Goal: Task Accomplishment & Management: Manage account settings

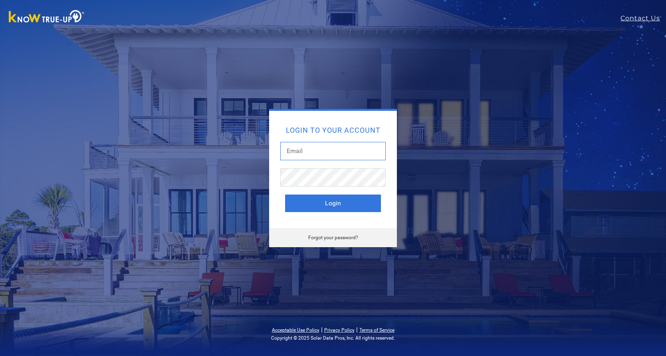
type input "dustandkris@comcast.net"
click at [316, 201] on button "Login" at bounding box center [333, 204] width 96 height 18
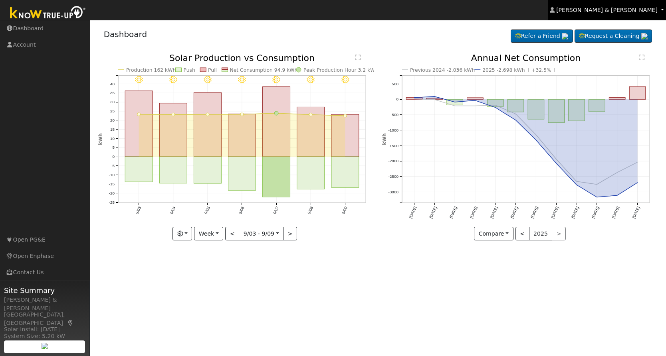
click at [623, 13] on span "[PERSON_NAME] & [PERSON_NAME]" at bounding box center [606, 10] width 101 height 6
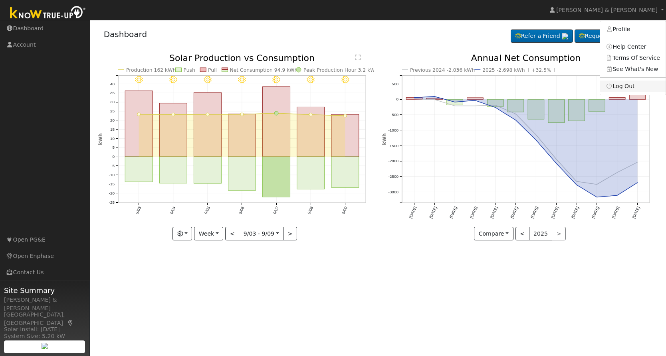
click at [619, 90] on link "Log Out" at bounding box center [632, 86] width 65 height 11
